Goal: Navigation & Orientation: Find specific page/section

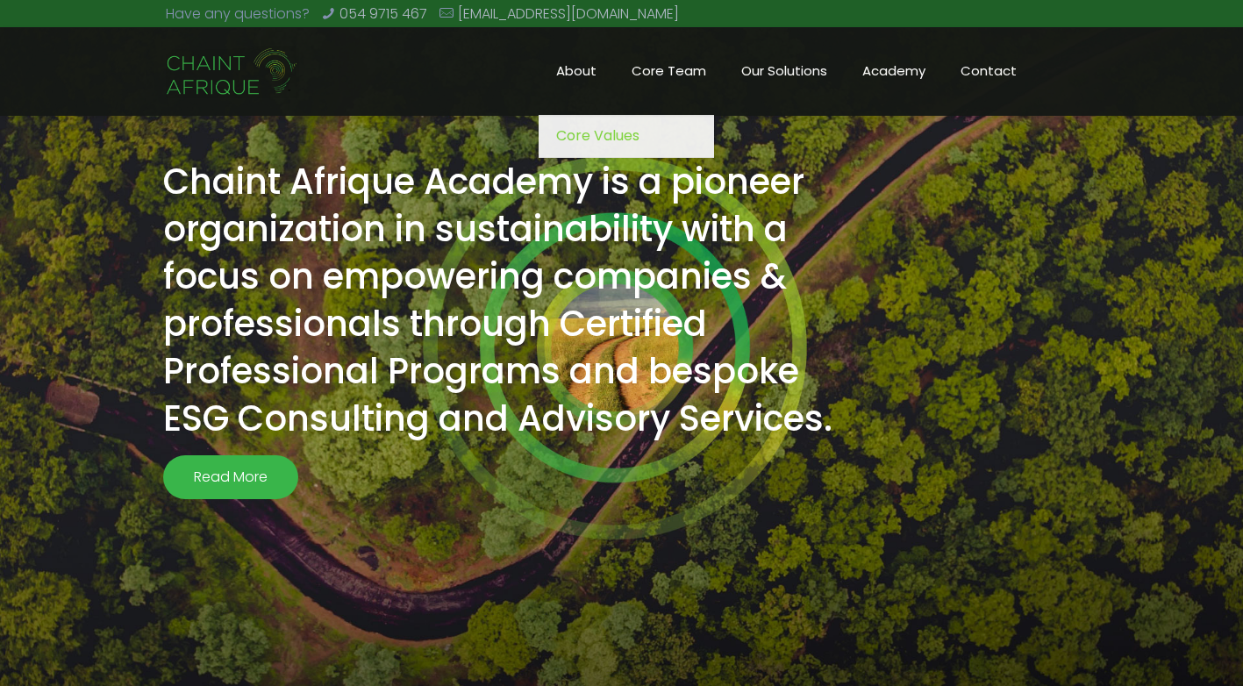
click at [577, 70] on span "About" at bounding box center [575, 71] width 75 height 26
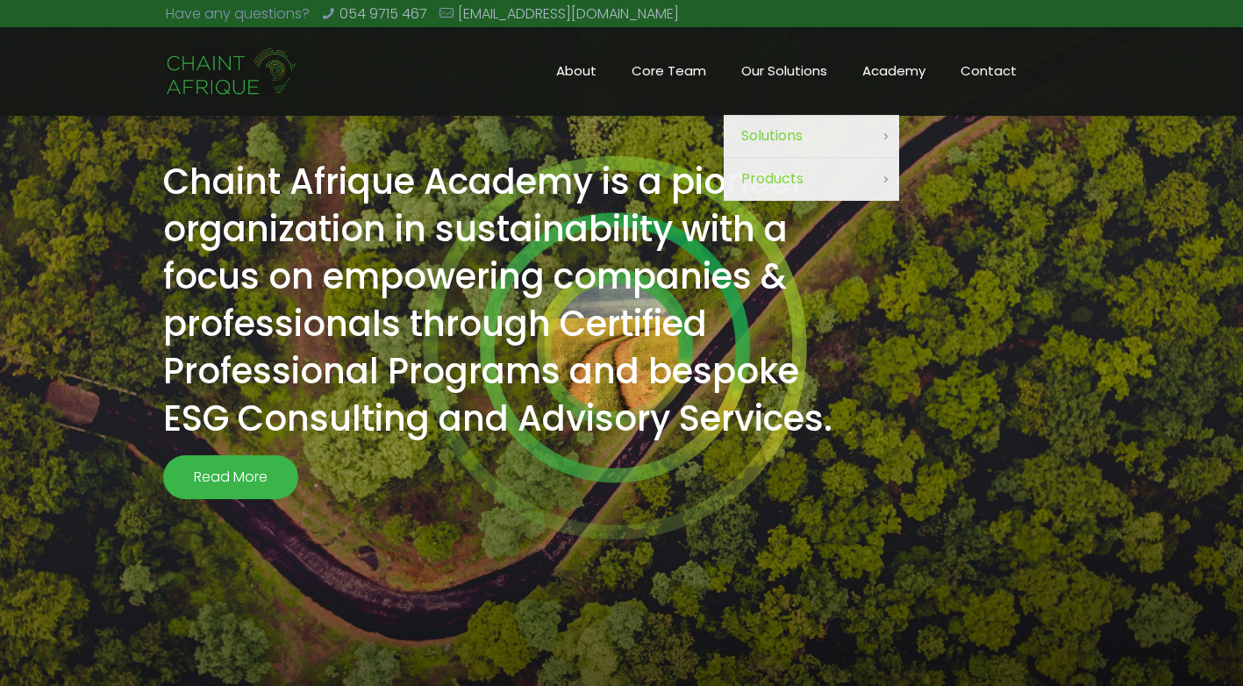
click at [800, 63] on span "Our Solutions" at bounding box center [783, 71] width 121 height 26
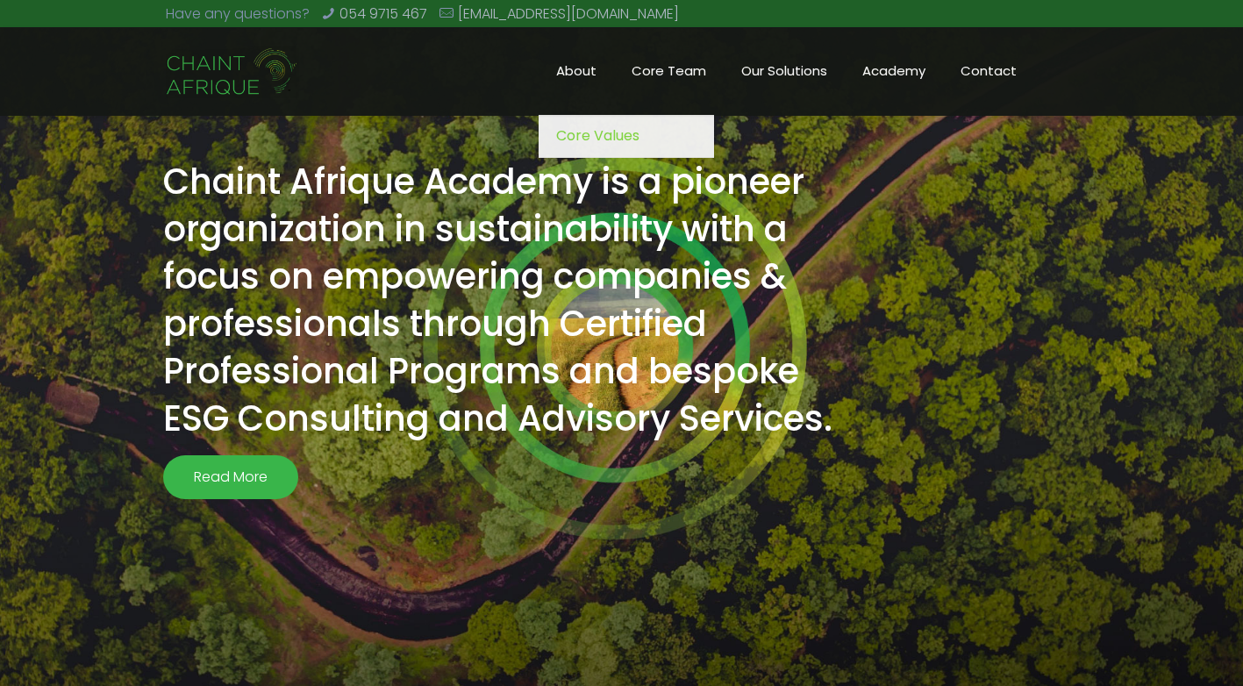
click at [581, 68] on span "About" at bounding box center [575, 71] width 75 height 26
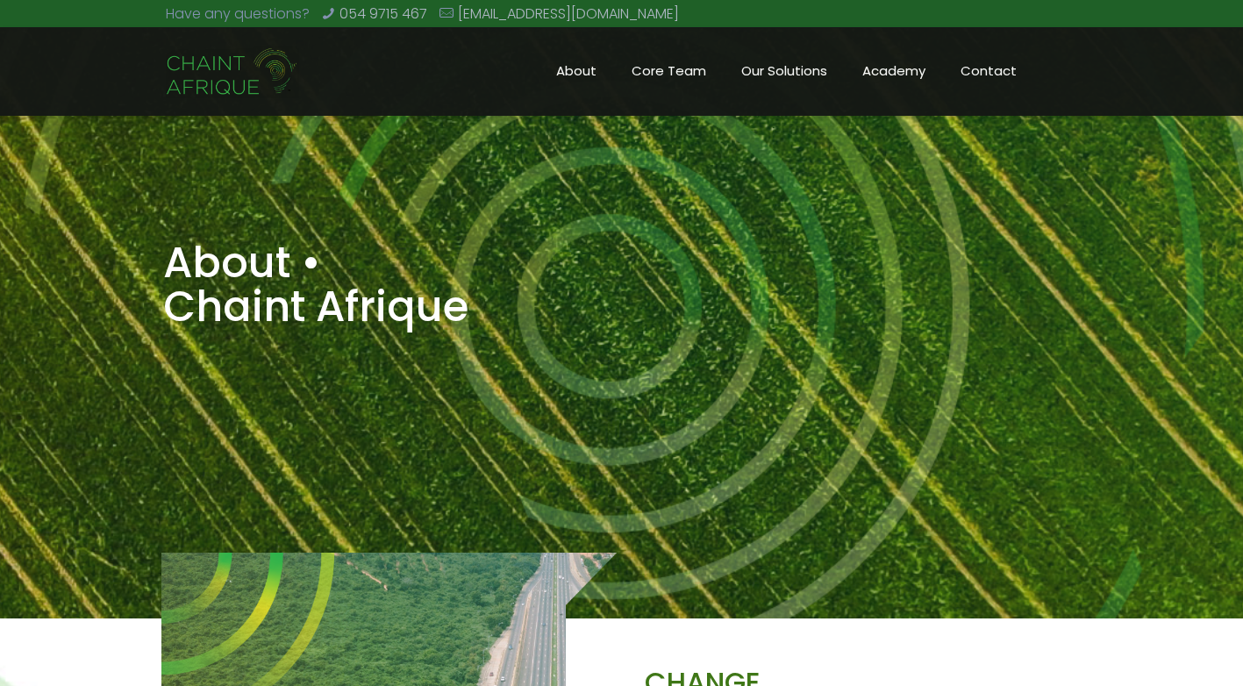
drag, startPoint x: 744, startPoint y: 253, endPoint x: 713, endPoint y: 231, distance: 37.7
click at [732, 244] on h1 "About • Chaint Afrique" at bounding box center [467, 285] width 608 height 88
